Goal: Task Accomplishment & Management: Complete application form

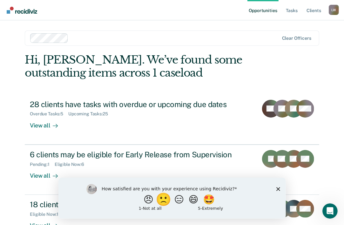
click at [160, 202] on button "🙁" at bounding box center [163, 199] width 17 height 13
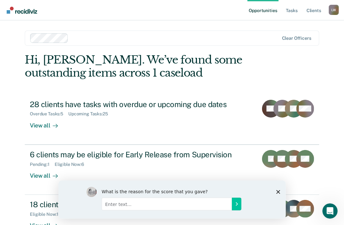
click at [109, 200] on input "Enter text..." at bounding box center [166, 203] width 130 height 13
type input "This thing is new"
click at [237, 205] on icon "Submit your response" at bounding box center [235, 203] width 5 height 5
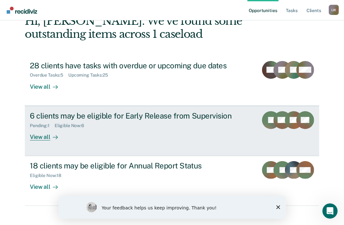
scroll to position [45, 0]
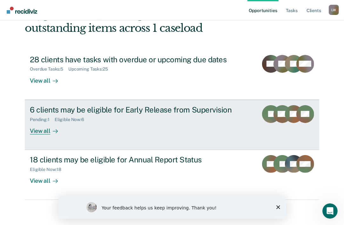
click at [39, 132] on div "View all" at bounding box center [48, 128] width 36 height 12
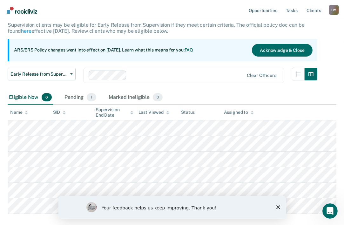
scroll to position [74, 0]
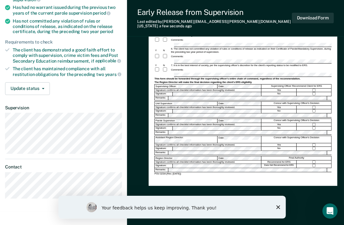
scroll to position [127, 0]
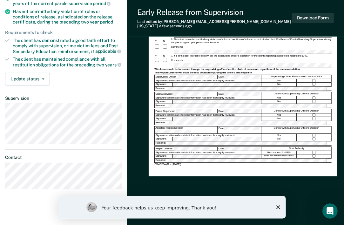
click at [278, 207] on polygon "Close survey" at bounding box center [278, 207] width 4 height 4
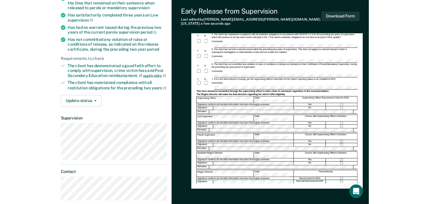
scroll to position [0, 0]
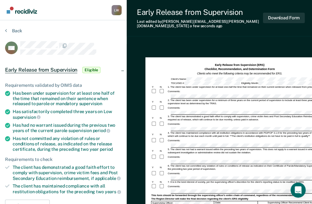
drag, startPoint x: 348, startPoint y: 128, endPoint x: 309, endPoint y: 40, distance: 95.8
click at [309, 44] on div "Early Release from Supervision (ERS) Checklist, Recommendation, and Determinati…" at bounding box center [221, 203] width 188 height 318
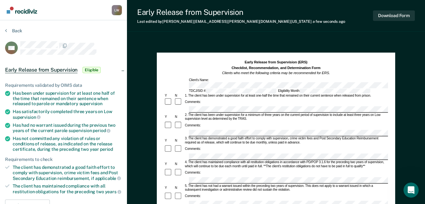
drag, startPoint x: 419, startPoint y: 0, endPoint x: 300, endPoint y: 42, distance: 126.0
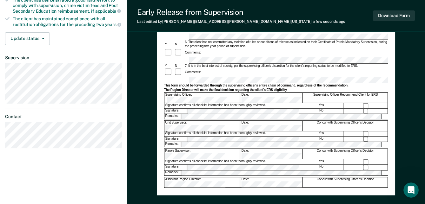
scroll to position [173, 0]
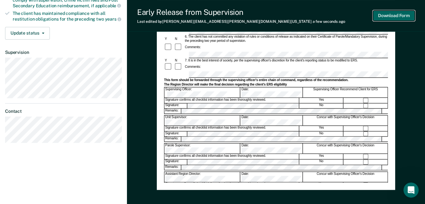
click at [348, 16] on button "Download Form" at bounding box center [394, 15] width 42 height 10
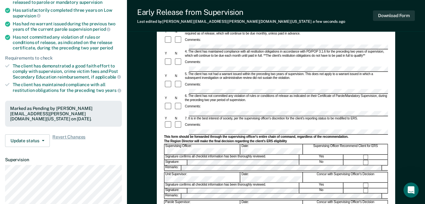
scroll to position [103, 0]
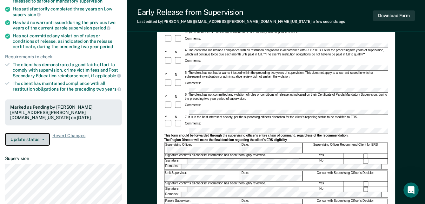
click at [35, 134] on button "Update status" at bounding box center [27, 139] width 45 height 13
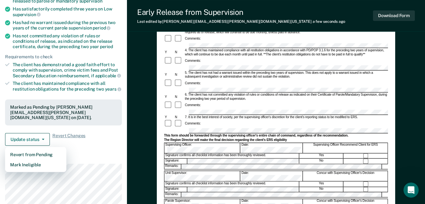
click at [98, 156] on dl "Supervision" at bounding box center [63, 180] width 117 height 49
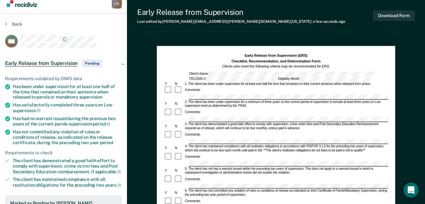
scroll to position [5, 0]
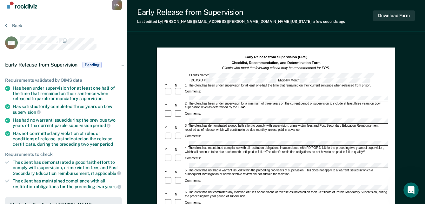
click at [28, 8] on img "Main navigation" at bounding box center [22, 5] width 30 height 7
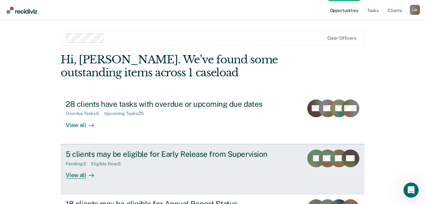
click at [78, 180] on link "5 clients may be eligible for Early Release from Supervision Pending : 2 Eligib…" at bounding box center [212, 169] width 303 height 50
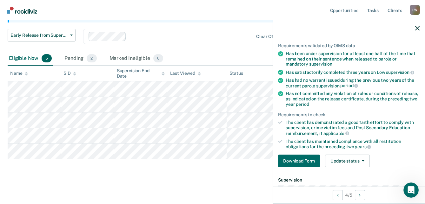
scroll to position [54, 0]
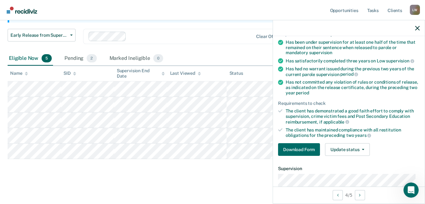
click at [301, 149] on button "Download Form" at bounding box center [299, 149] width 42 height 13
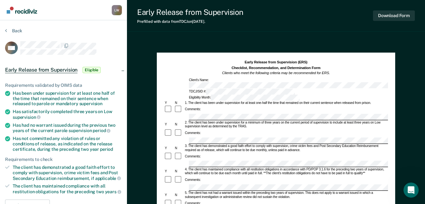
drag, startPoint x: 327, startPoint y: 24, endPoint x: 271, endPoint y: 17, distance: 56.9
click at [271, 17] on div "Early Release from Supervision Prefilled with data from TDCJ on 09-18-2025 . Do…" at bounding box center [276, 16] width 298 height 32
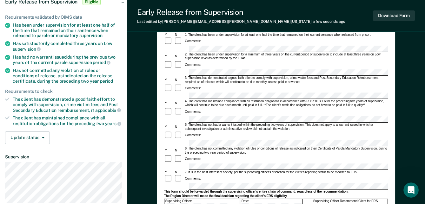
scroll to position [86, 0]
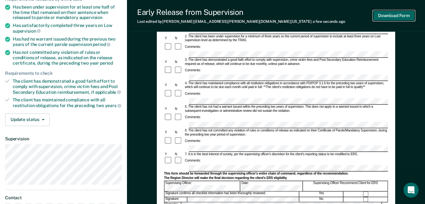
click at [348, 16] on button "Download Form" at bounding box center [394, 15] width 42 height 10
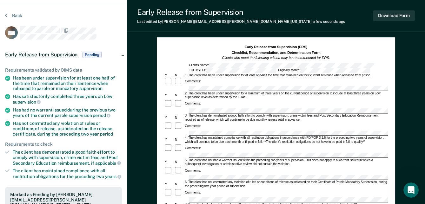
scroll to position [0, 0]
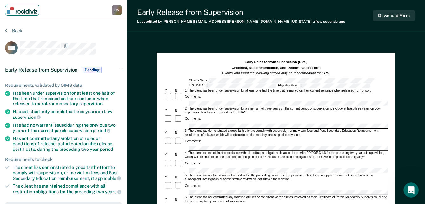
click at [27, 11] on img "Main navigation" at bounding box center [22, 10] width 30 height 7
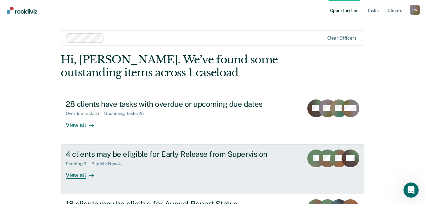
click at [161, 155] on div "4 clients may be eligible for Early Release from Supervision" at bounding box center [177, 154] width 223 height 9
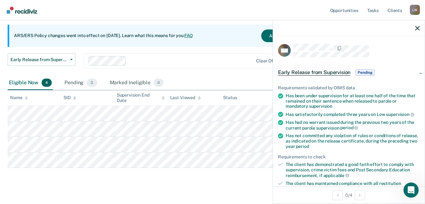
scroll to position [57, 0]
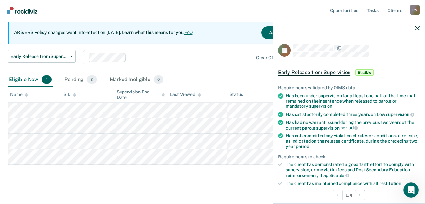
click at [178, 185] on main "Early Release from Supervision Supervision clients may be eligible for Early Re…" at bounding box center [212, 92] width 425 height 233
drag, startPoint x: 268, startPoint y: 101, endPoint x: 224, endPoint y: 97, distance: 44.3
click at [224, 97] on th "Last Viewed" at bounding box center [196, 95] width 59 height 16
click at [215, 79] on div "Eligible Now 4 Pending 3 Marked Ineligible 0" at bounding box center [213, 80] width 410 height 14
click at [57, 185] on main "Early Release from Supervision Supervision clients may be eligible for Early Re…" at bounding box center [212, 92] width 425 height 233
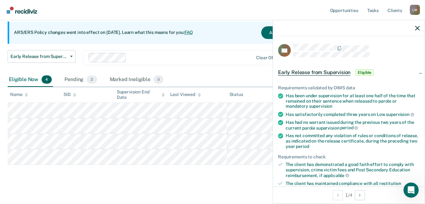
click at [236, 182] on div "Early Release from Supervision Supervision clients may be eligible for Early Re…" at bounding box center [213, 84] width 410 height 197
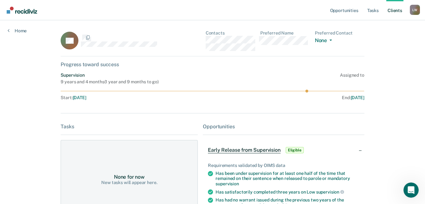
click at [283, 49] on dl "Preferred Name" at bounding box center [284, 40] width 49 height 21
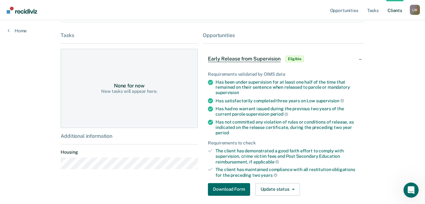
scroll to position [26, 0]
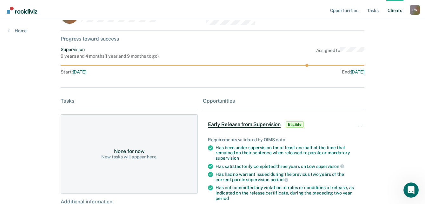
click at [239, 126] on span "Early Release from Supervision" at bounding box center [244, 124] width 72 height 6
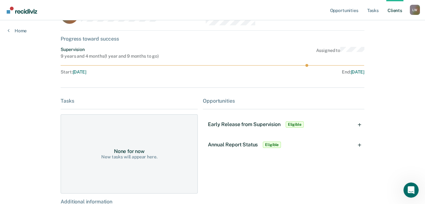
click at [251, 125] on span "Early Release from Supervision" at bounding box center [244, 124] width 72 height 6
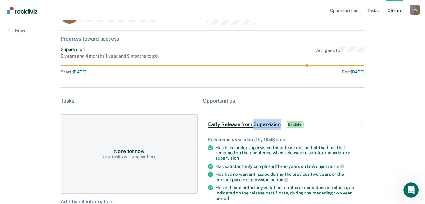
click at [251, 125] on span "Early Release from Supervision" at bounding box center [244, 124] width 72 height 6
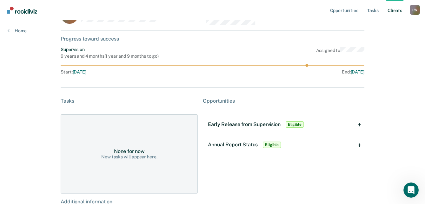
drag, startPoint x: 251, startPoint y: 125, endPoint x: 238, endPoint y: 70, distance: 56.5
click at [238, 70] on div "End : Jun 29, 2027" at bounding box center [289, 71] width 149 height 5
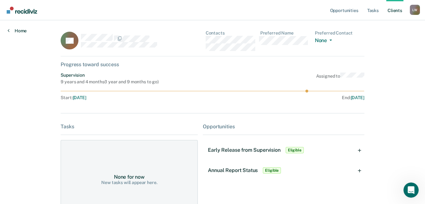
click at [9, 30] on icon at bounding box center [9, 30] width 2 height 5
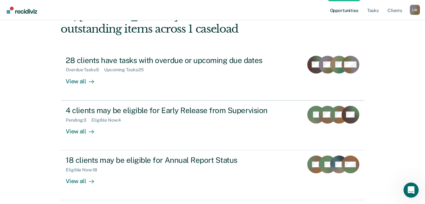
scroll to position [57, 0]
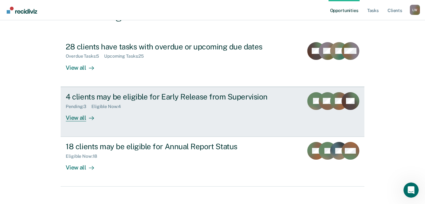
click at [80, 117] on div "View all" at bounding box center [84, 115] width 36 height 12
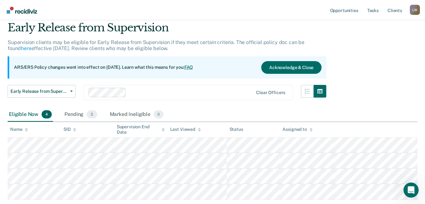
scroll to position [57, 0]
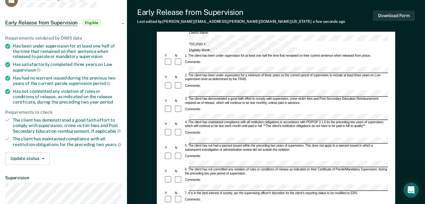
scroll to position [57, 0]
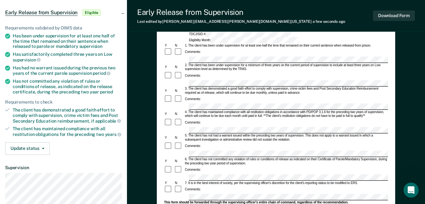
click at [227, 181] on div "7. It is in the best interest of society, per the supervising officer's discret…" at bounding box center [286, 183] width 204 height 4
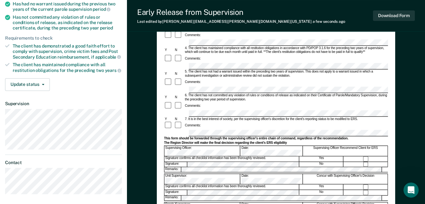
scroll to position [122, 0]
click at [348, 14] on button "Download Form" at bounding box center [394, 15] width 42 height 10
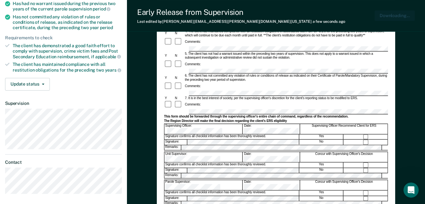
scroll to position [0, 0]
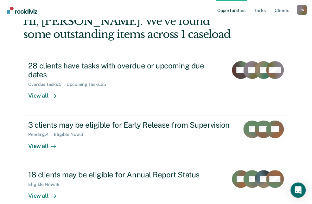
scroll to position [40, 0]
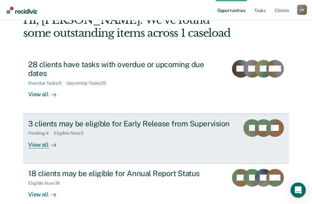
click at [36, 137] on div "View all" at bounding box center [46, 142] width 36 height 12
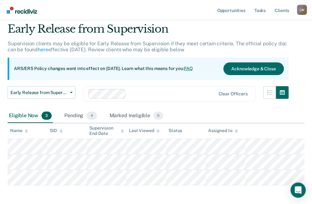
scroll to position [48, 0]
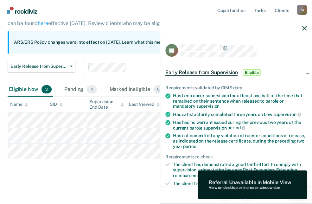
click at [131, 175] on div "Early Release from Supervision Supervision clients may be eligible for Early Re…" at bounding box center [156, 86] width 297 height 181
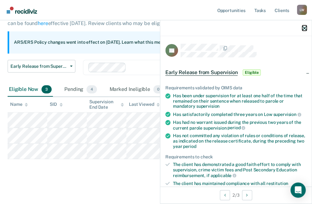
click at [303, 28] on icon "button" at bounding box center [305, 28] width 4 height 4
click at [116, 180] on main "Early Release from Supervision Supervision clients may be eligible for Early Re…" at bounding box center [156, 94] width 312 height 217
click at [307, 28] on icon "button" at bounding box center [305, 28] width 4 height 4
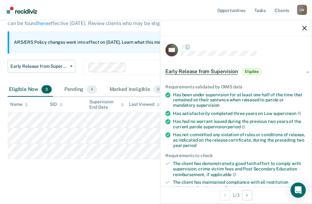
click at [195, 120] on body "Looks like you’re using Internet Explorer 11. For faster loading and a better e…" at bounding box center [156, 54] width 312 height 204
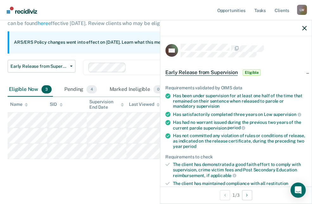
click at [141, 175] on div "Early Release from Supervision Supervision clients may be eligible for Early Re…" at bounding box center [156, 86] width 297 height 181
click at [306, 27] on icon "button" at bounding box center [305, 28] width 4 height 4
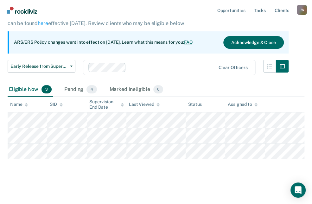
scroll to position [0, 0]
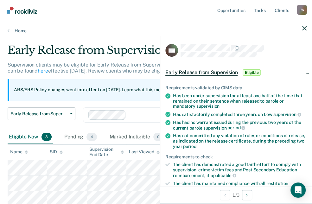
click at [76, 25] on div "Home" at bounding box center [156, 26] width 312 height 13
click at [306, 27] on icon "button" at bounding box center [305, 28] width 4 height 4
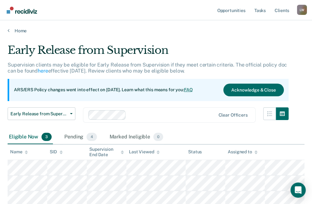
click at [16, 137] on div "Eligible Now 3" at bounding box center [30, 137] width 45 height 14
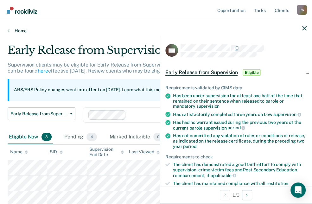
click at [115, 28] on link "Home" at bounding box center [156, 31] width 297 height 6
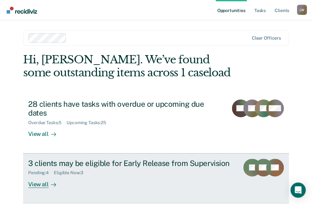
click at [54, 183] on icon at bounding box center [55, 184] width 2 height 3
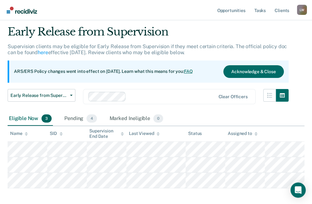
scroll to position [29, 0]
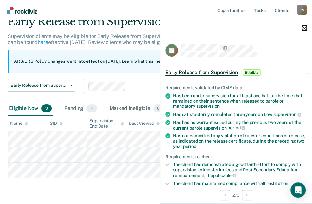
click at [306, 28] on icon "button" at bounding box center [305, 28] width 4 height 4
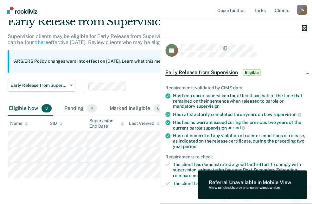
click at [305, 28] on icon "button" at bounding box center [305, 28] width 4 height 4
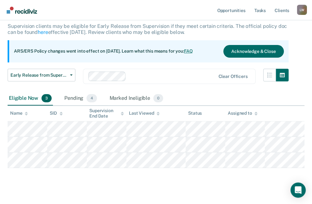
scroll to position [48, 0]
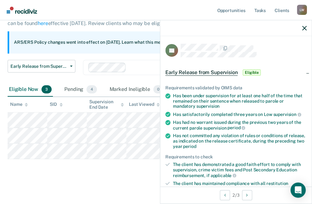
click at [248, 72] on span "Eligible" at bounding box center [252, 72] width 18 height 6
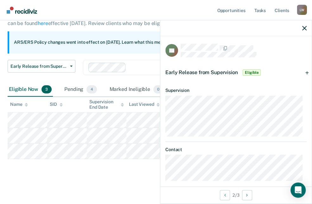
click at [248, 72] on span "Eligible" at bounding box center [252, 72] width 18 height 6
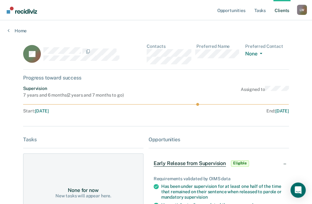
click at [193, 48] on div "Contacts Preferred Name Preferred Contact None Call Text Email None" at bounding box center [218, 54] width 142 height 21
click at [9, 30] on icon at bounding box center [9, 30] width 2 height 5
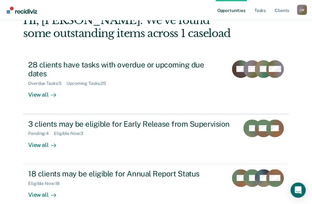
scroll to position [57, 0]
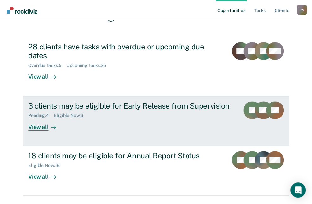
click at [49, 123] on div at bounding box center [53, 126] width 8 height 7
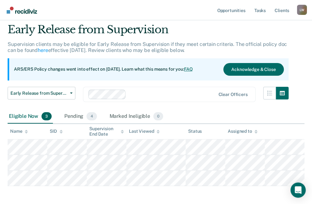
scroll to position [48, 0]
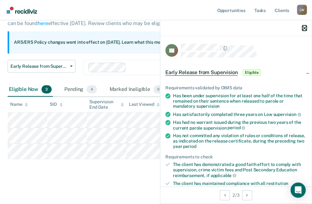
click at [305, 28] on icon "button" at bounding box center [305, 28] width 4 height 4
click at [248, 135] on body "Looks like you’re using Internet Explorer 11. For faster loading and a better e…" at bounding box center [156, 54] width 312 height 204
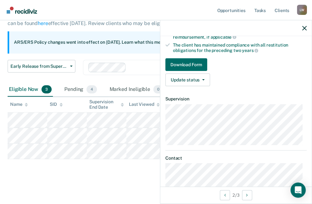
scroll to position [150, 0]
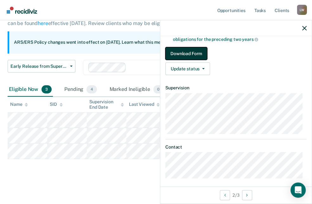
click at [181, 49] on button "Download Form" at bounding box center [187, 53] width 42 height 13
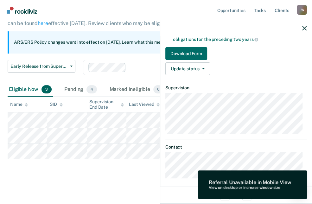
click at [122, 182] on main "Early Release from Supervision Supervision clients may be eligible for Early Re…" at bounding box center [156, 94] width 312 height 217
click at [305, 27] on icon "button" at bounding box center [305, 28] width 4 height 4
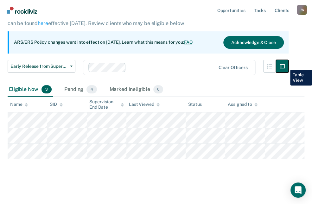
click at [285, 65] on icon "button" at bounding box center [282, 66] width 5 height 4
click at [217, 83] on div "Eligible Now 3 Pending 4 Marked Ineligible 0" at bounding box center [156, 90] width 297 height 14
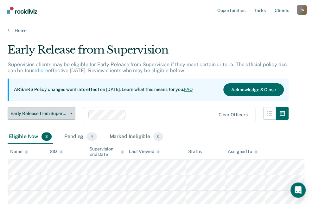
scroll to position [0, 0]
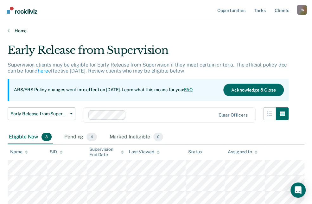
click at [8, 30] on icon at bounding box center [9, 30] width 2 height 5
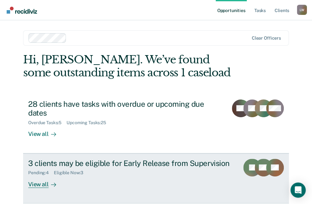
click at [31, 176] on div "View all" at bounding box center [46, 182] width 36 height 12
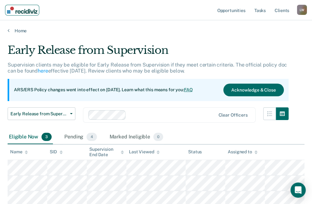
click at [36, 10] on img "Main navigation" at bounding box center [22, 10] width 30 height 7
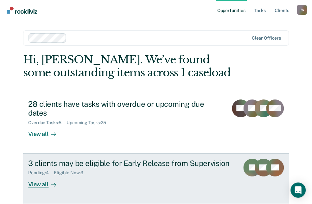
click at [36, 159] on div "3 clients may be eligible for Early Release from Supervision" at bounding box center [131, 163] width 207 height 9
